Goal: Information Seeking & Learning: Learn about a topic

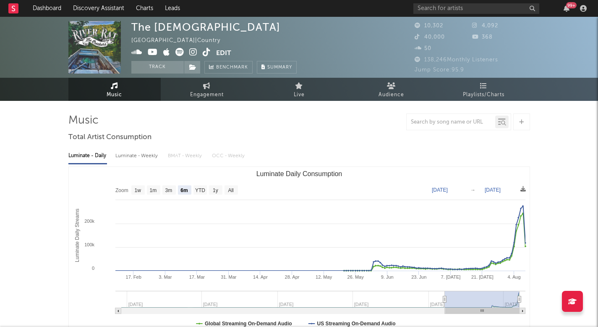
select select "6m"
select select "1w"
click at [61, 8] on link "Dashboard" at bounding box center [47, 8] width 40 height 17
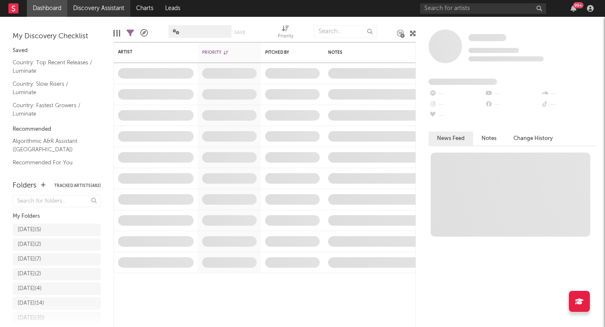
click at [97, 7] on link "Discovery Assistant" at bounding box center [98, 8] width 63 height 17
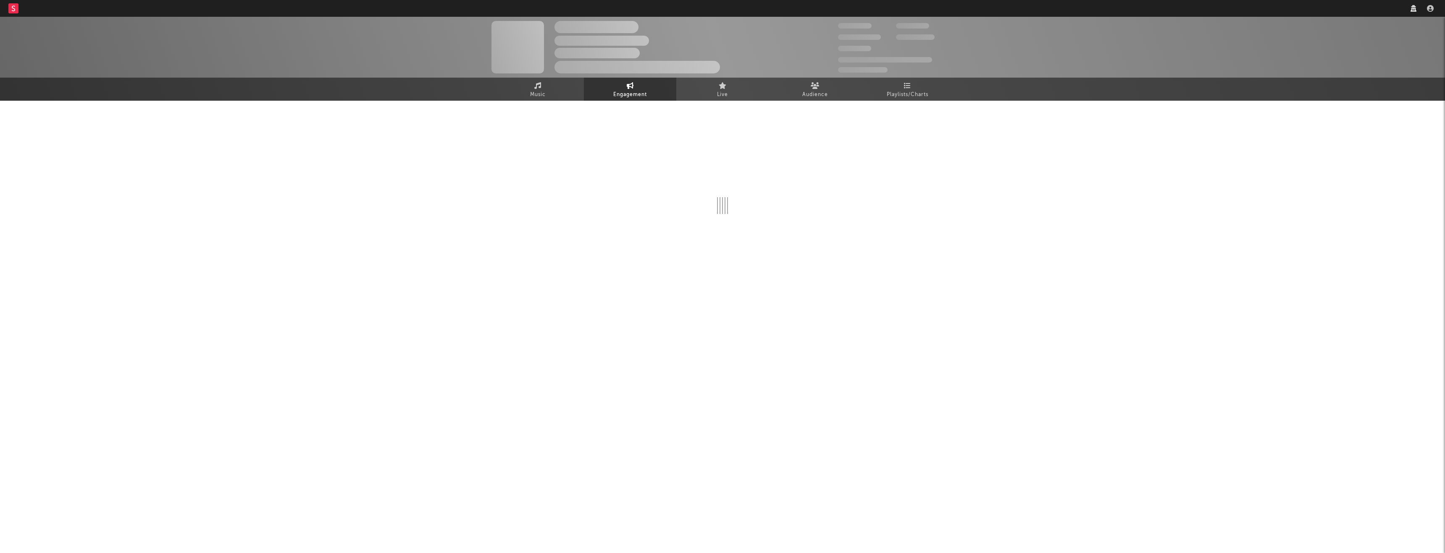
select select "1w"
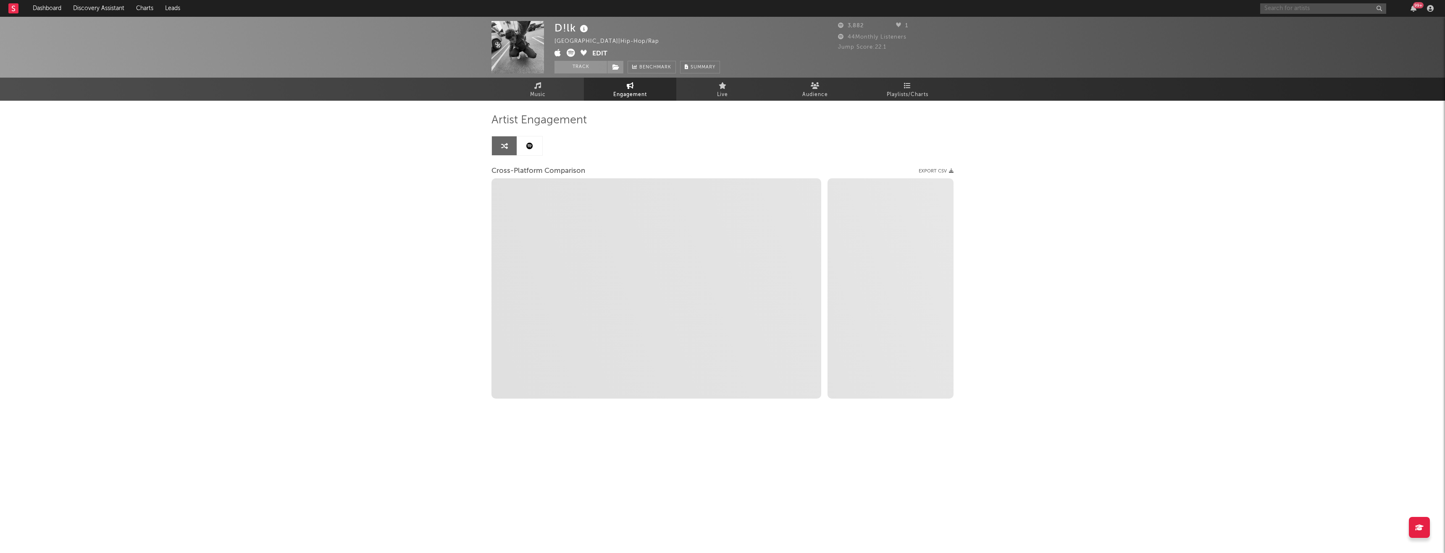
click at [1341, 10] on input "text" at bounding box center [1323, 8] width 126 height 10
select select "1m"
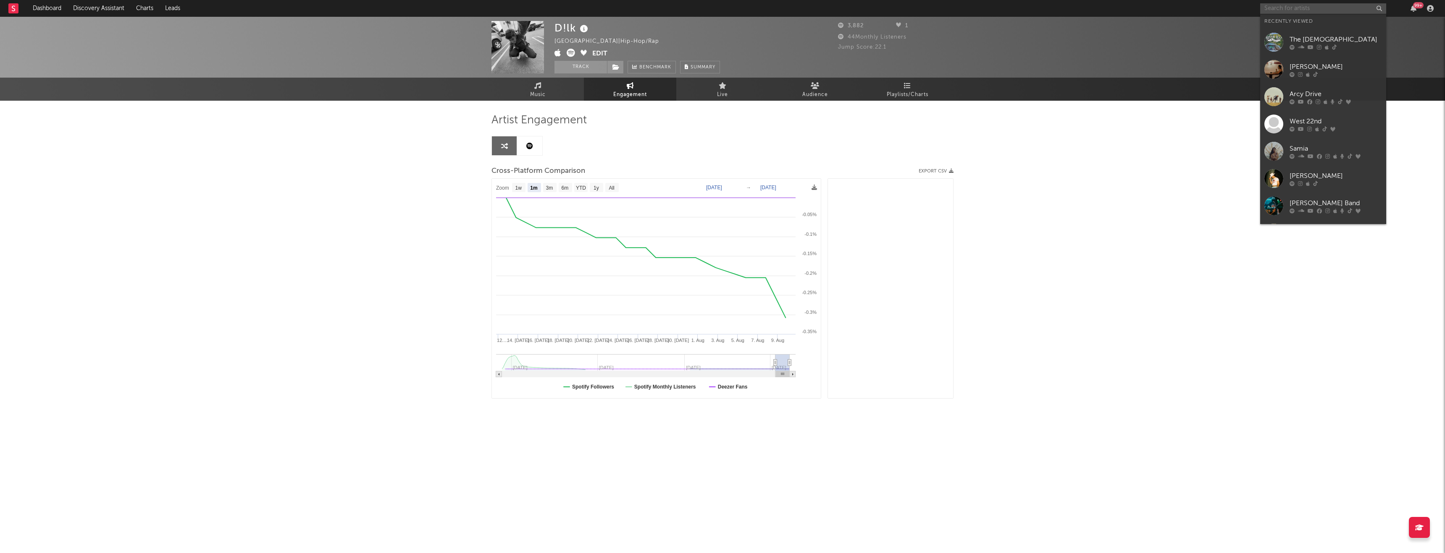
select select "1m"
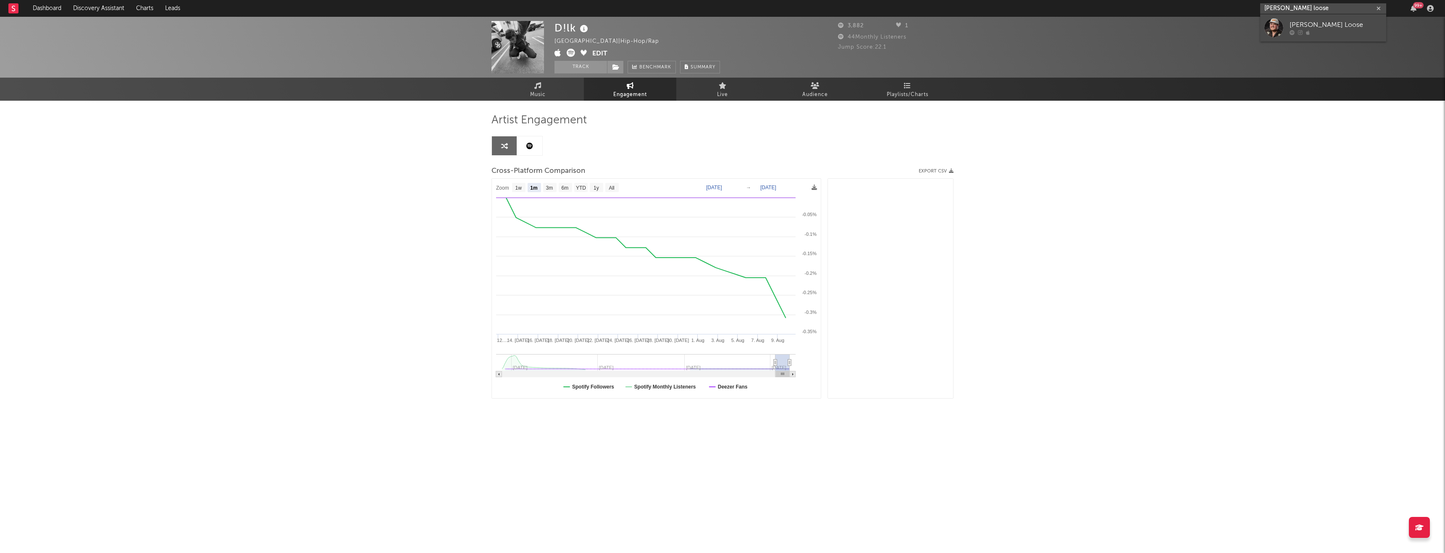
type input "davis loose"
click at [1326, 24] on div "Davis Loose" at bounding box center [1335, 25] width 92 height 10
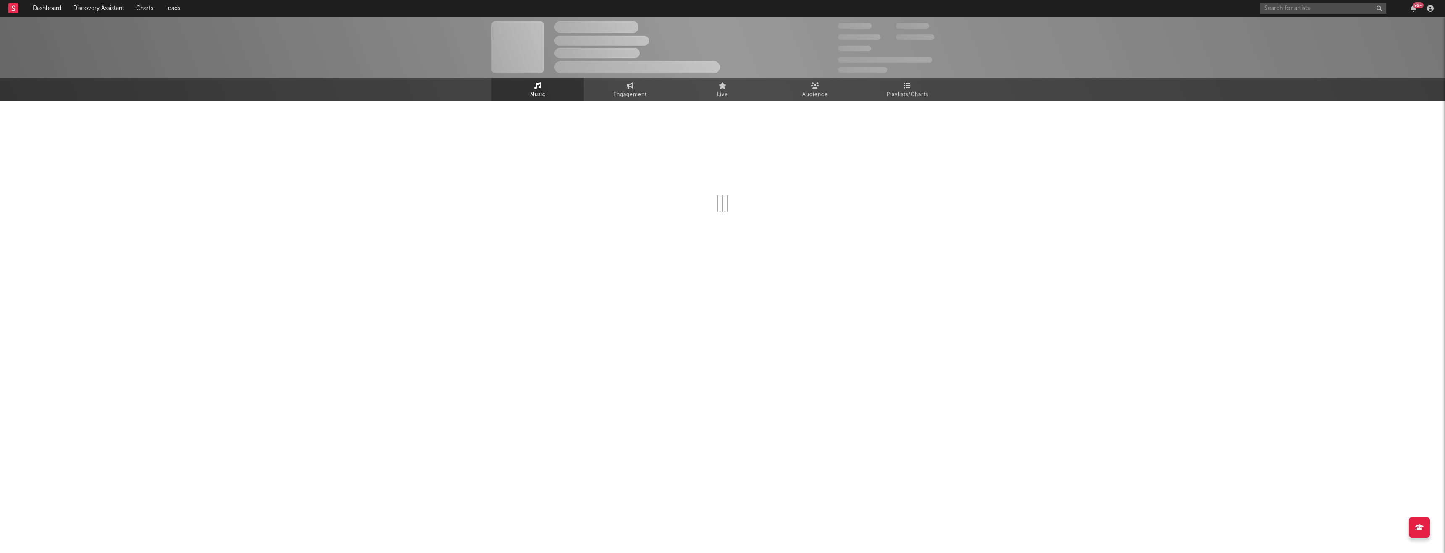
select select "1w"
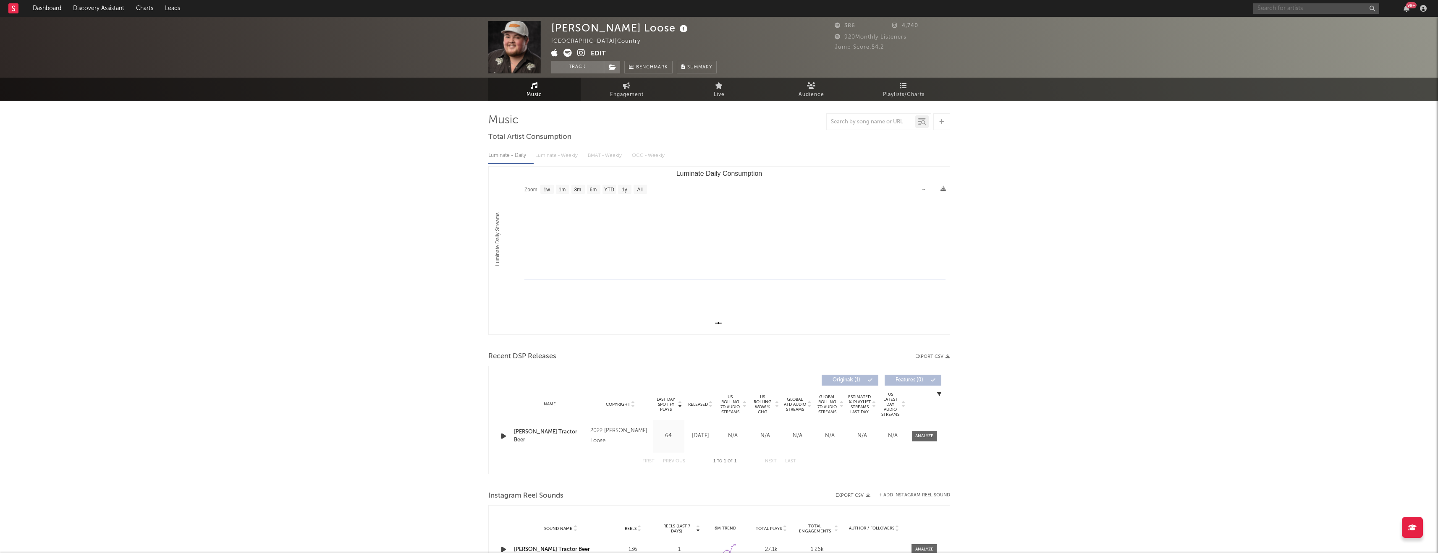
click at [1313, 6] on input "text" at bounding box center [1316, 8] width 126 height 10
drag, startPoint x: 1316, startPoint y: 4, endPoint x: 1151, endPoint y: 4, distance: 165.0
click at [1151, 4] on nav "Dashboard Discovery Assistant Charts Leads emma barge 99 +" at bounding box center [719, 8] width 1438 height 17
drag, startPoint x: 1296, startPoint y: 8, endPoint x: 1236, endPoint y: 7, distance: 60.5
click at [1236, 7] on nav "Dashboard Discovery Assistant Charts Leads emma barge 99 +" at bounding box center [719, 8] width 1438 height 17
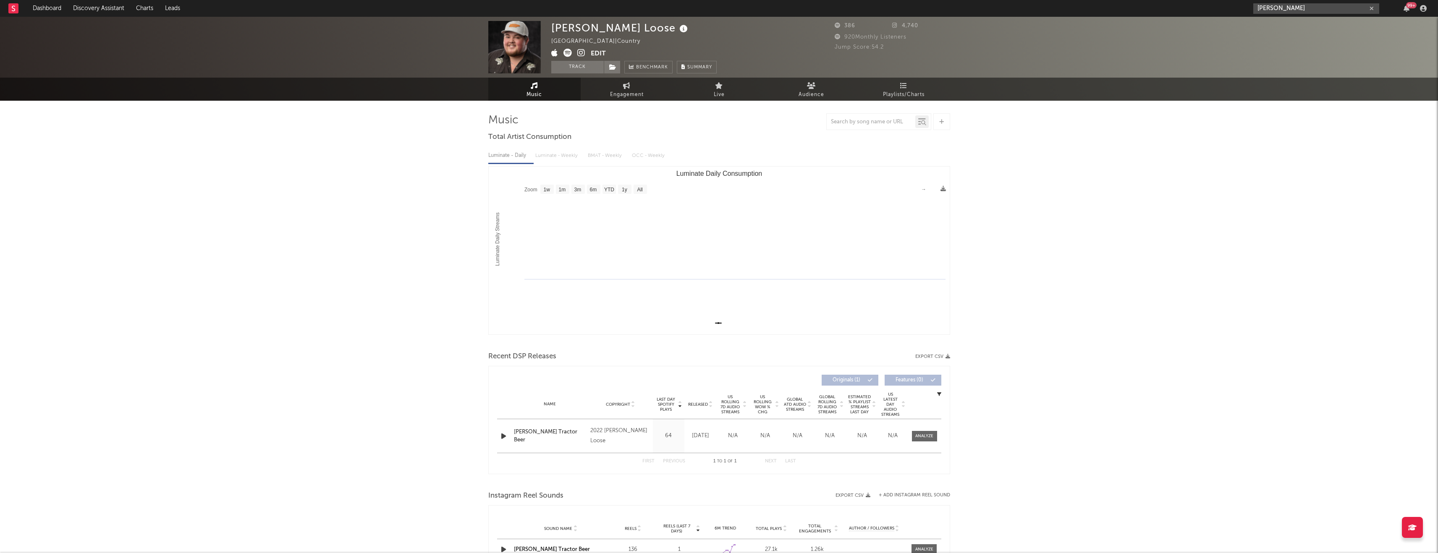
click at [1318, 3] on input "sam banks" at bounding box center [1316, 8] width 126 height 10
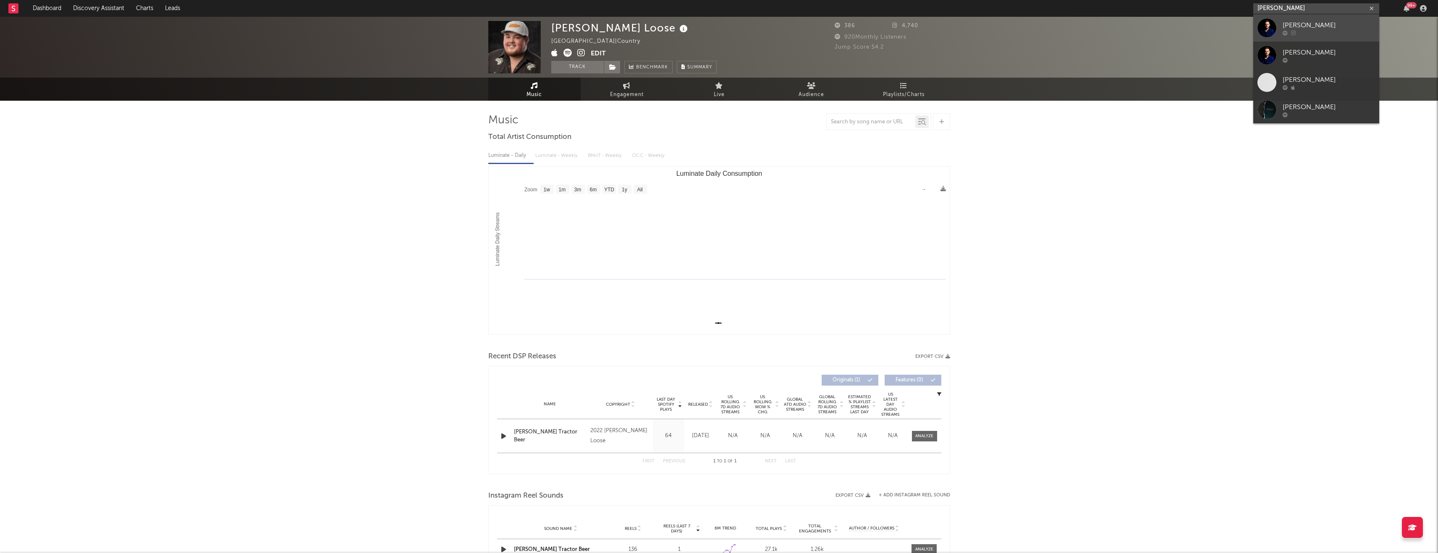
type input "sam banks"
click at [1301, 26] on div "Sam Banks" at bounding box center [1329, 25] width 92 height 10
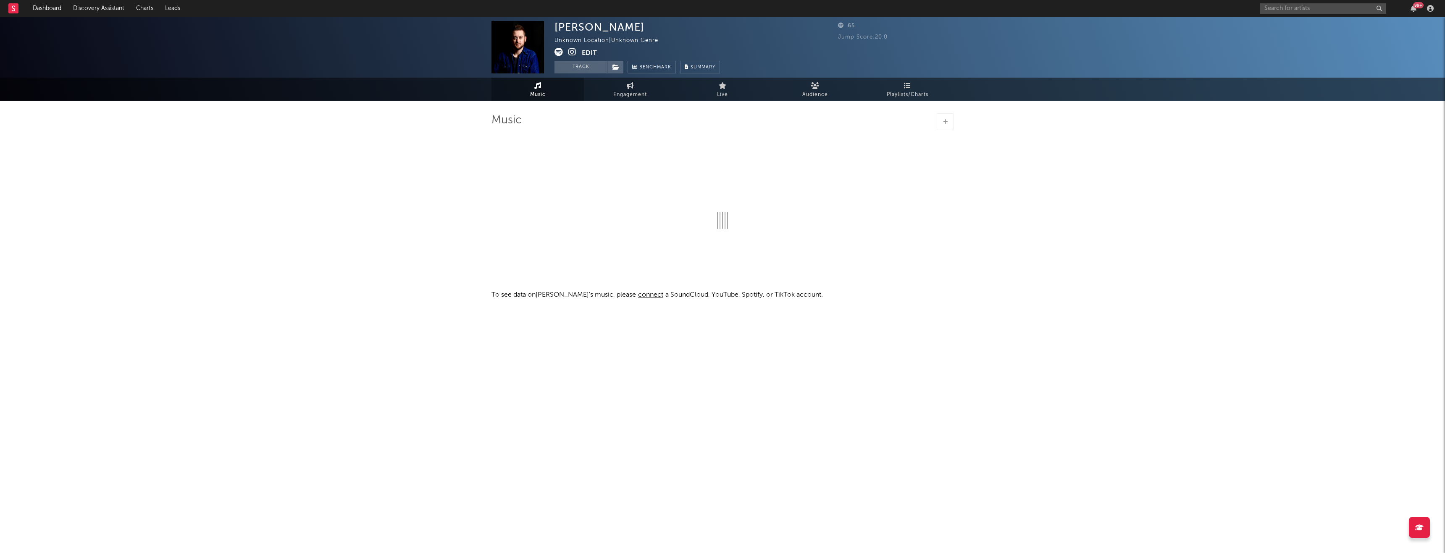
select select "1w"
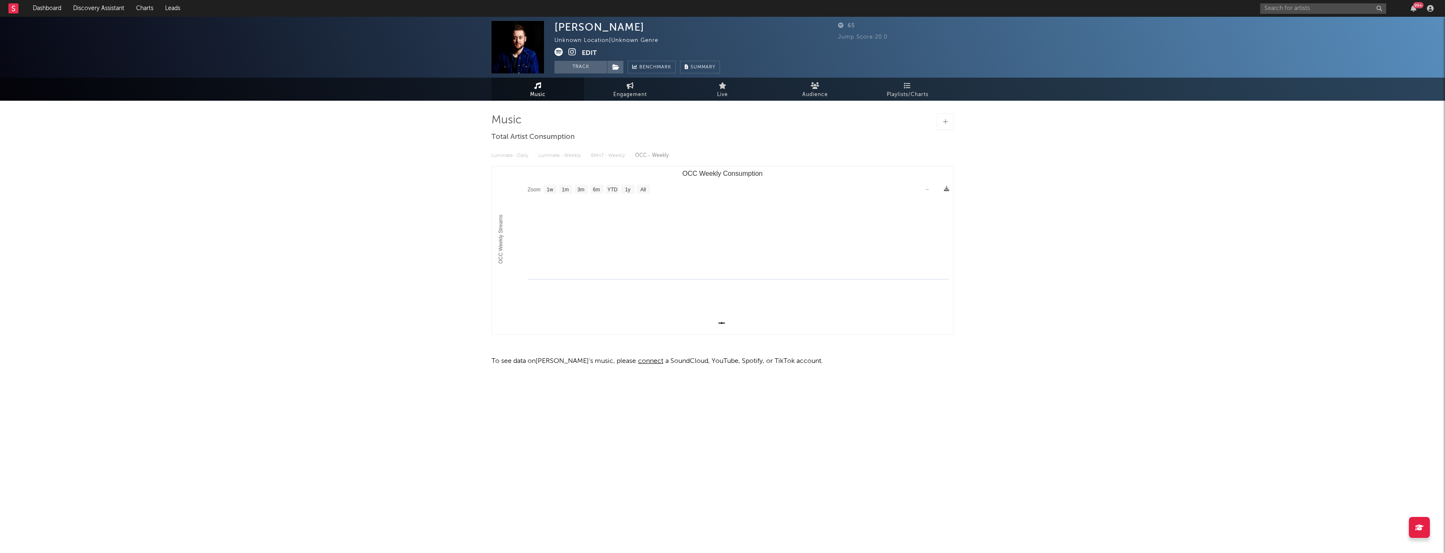
click at [567, 51] on span at bounding box center [567, 53] width 27 height 10
click at [575, 55] on icon at bounding box center [572, 52] width 8 height 8
